Goal: Browse casually

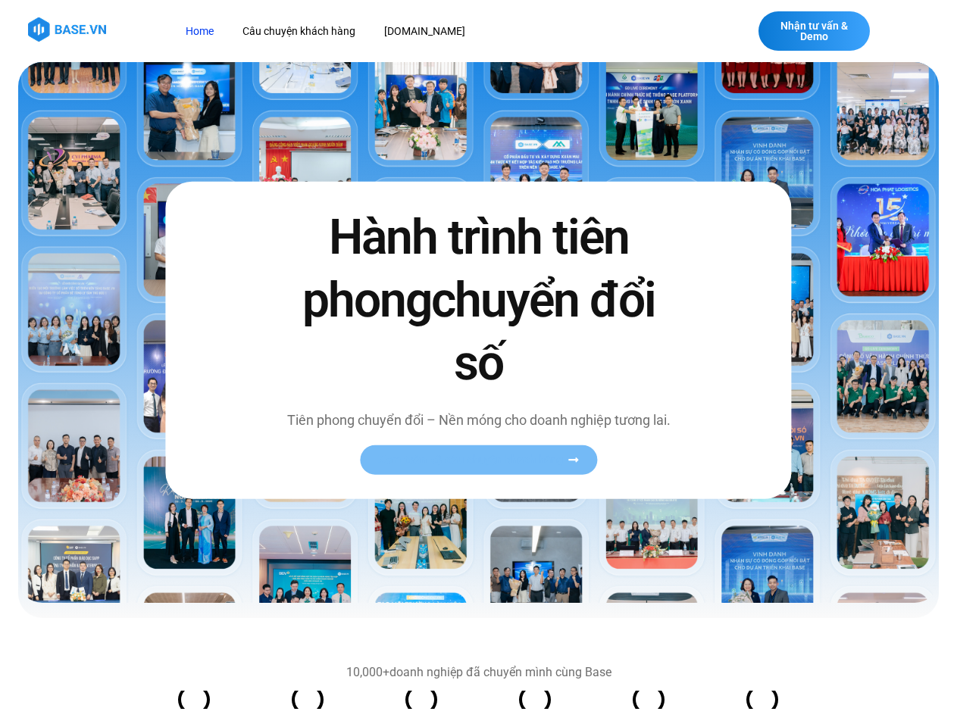
click at [478, 460] on span "Xem toàn bộ câu chuyện khách hàng" at bounding box center [471, 460] width 186 height 11
